Goal: Complete application form

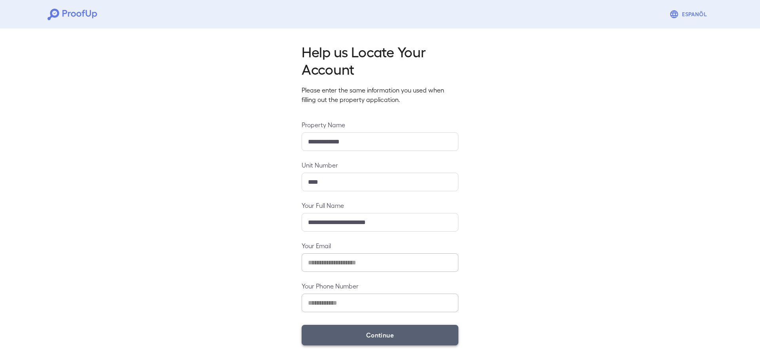
click at [319, 337] on button "Continue" at bounding box center [380, 335] width 157 height 21
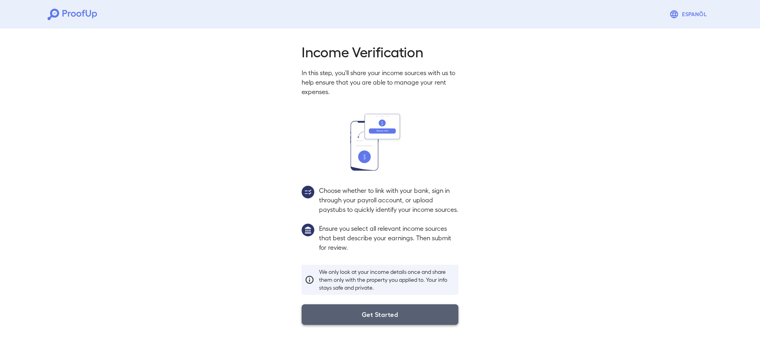
click at [352, 319] on button "Get Started" at bounding box center [380, 315] width 157 height 21
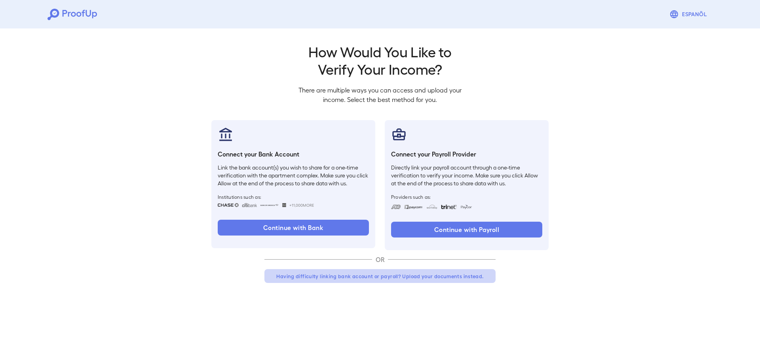
click at [377, 273] on button "Having difficulty linking bank account or payroll? Upload your documents instea…" at bounding box center [379, 276] width 231 height 14
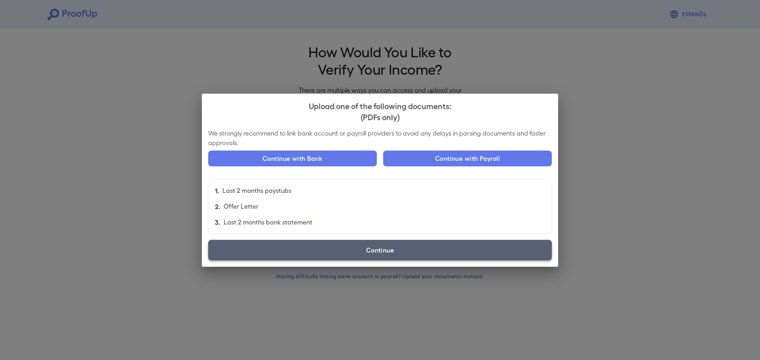
click at [383, 255] on label "Continue" at bounding box center [379, 250] width 343 height 21
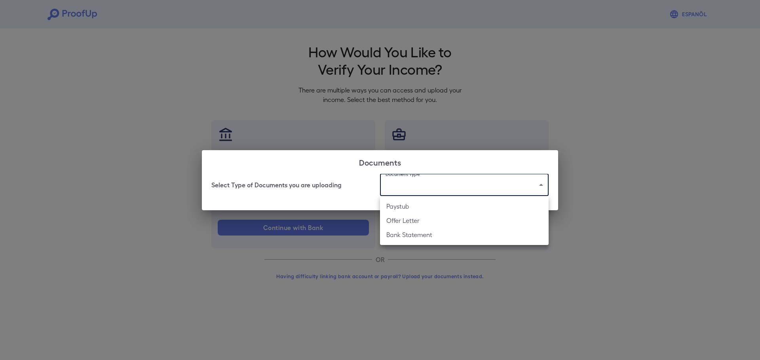
click at [402, 183] on body "Espanõl Go back How Would You Like to Verify Your Income? There are multiple wa…" at bounding box center [380, 151] width 760 height 302
click at [411, 206] on li "Paystub" at bounding box center [464, 206] width 169 height 14
type input "*******"
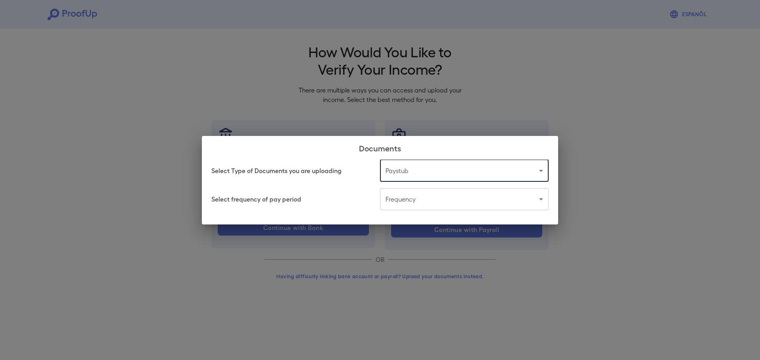
click at [411, 205] on body "Espanõl Go back How Would You Like to Verify Your Income? There are multiple wa…" at bounding box center [380, 151] width 760 height 302
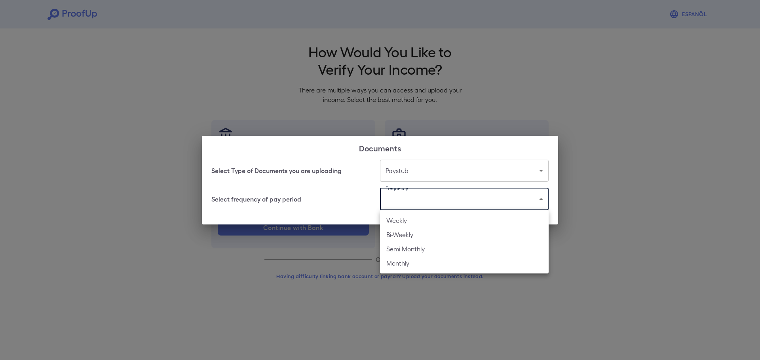
click at [403, 233] on li "Bi-Weekly" at bounding box center [464, 235] width 169 height 14
type input "*********"
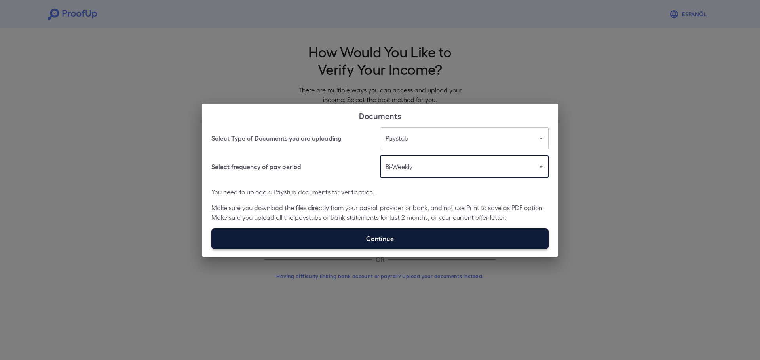
click at [401, 229] on label "Continue" at bounding box center [379, 239] width 337 height 21
click at [212, 249] on input "Continue" at bounding box center [211, 249] width 0 height 0
type input "**********"
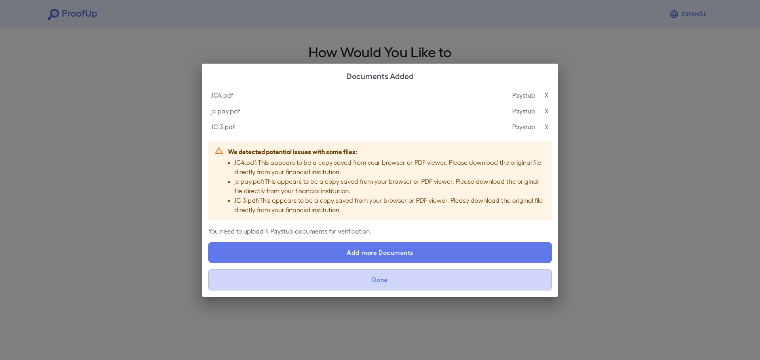
click at [320, 276] on button "Done" at bounding box center [379, 279] width 343 height 21
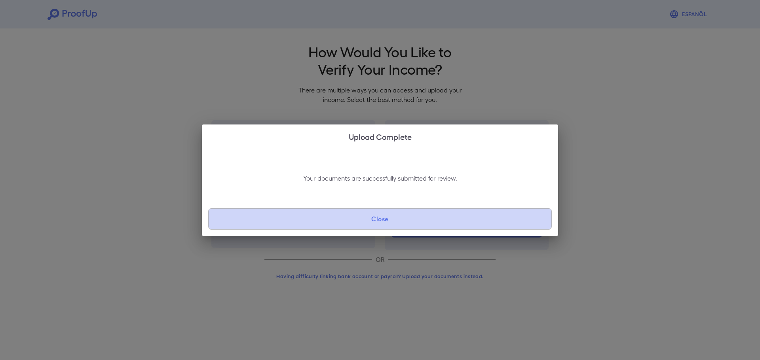
click at [338, 220] on button "Close" at bounding box center [379, 219] width 343 height 21
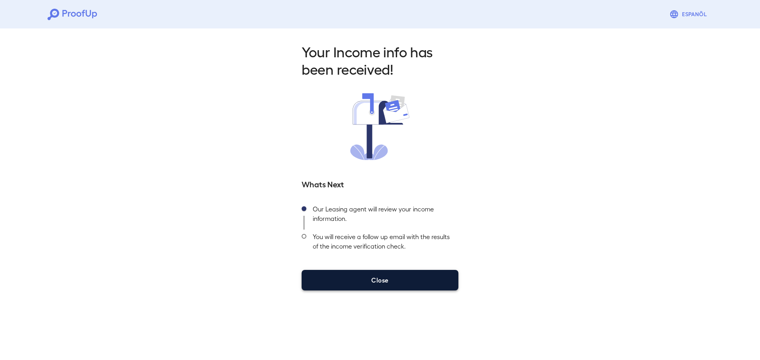
click at [324, 273] on button "Close" at bounding box center [380, 280] width 157 height 21
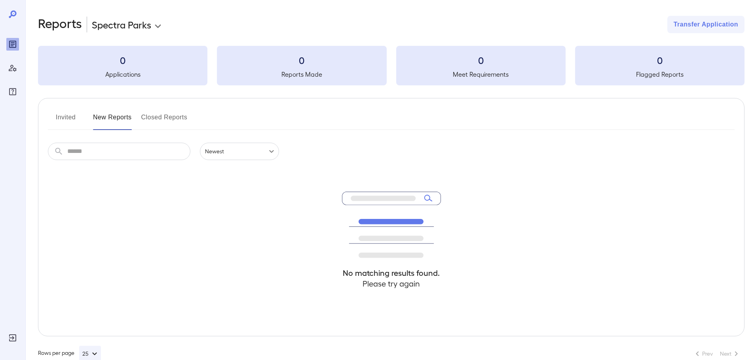
scroll to position [0, 0]
